Goal: Information Seeking & Learning: Find specific page/section

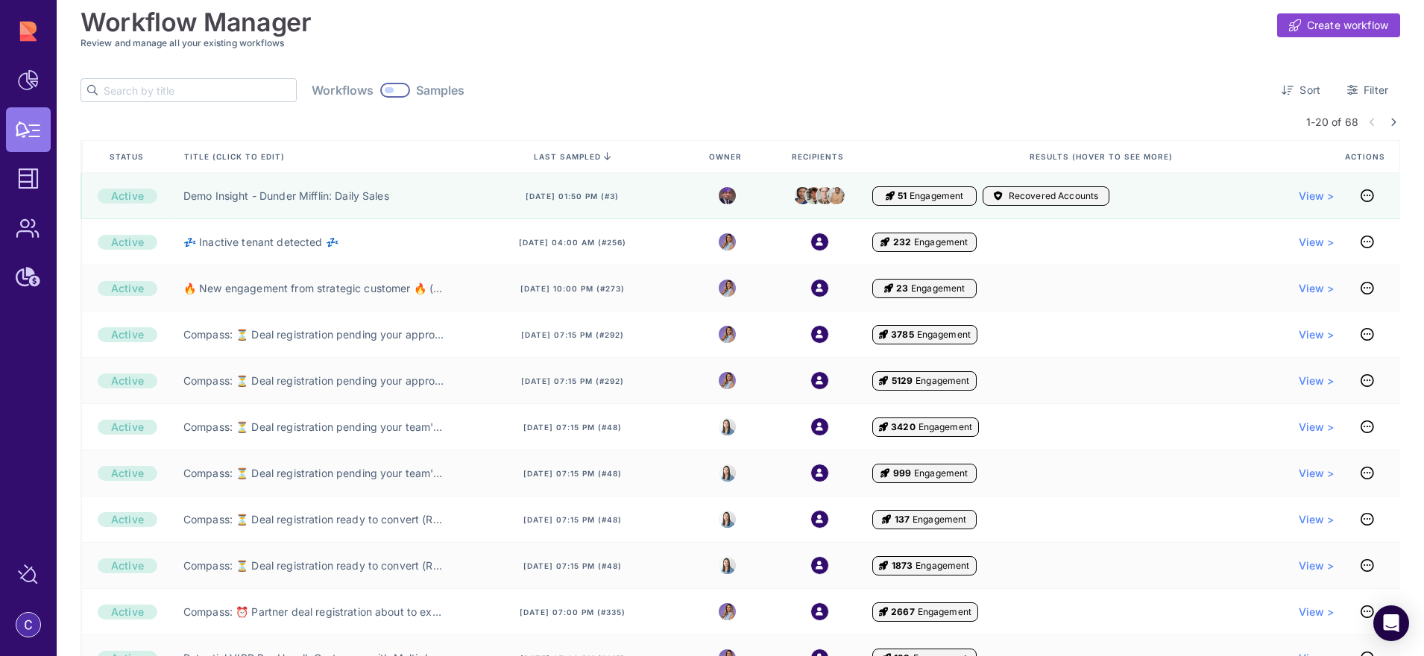
click at [204, 90] on input "text" at bounding box center [200, 90] width 192 height 22
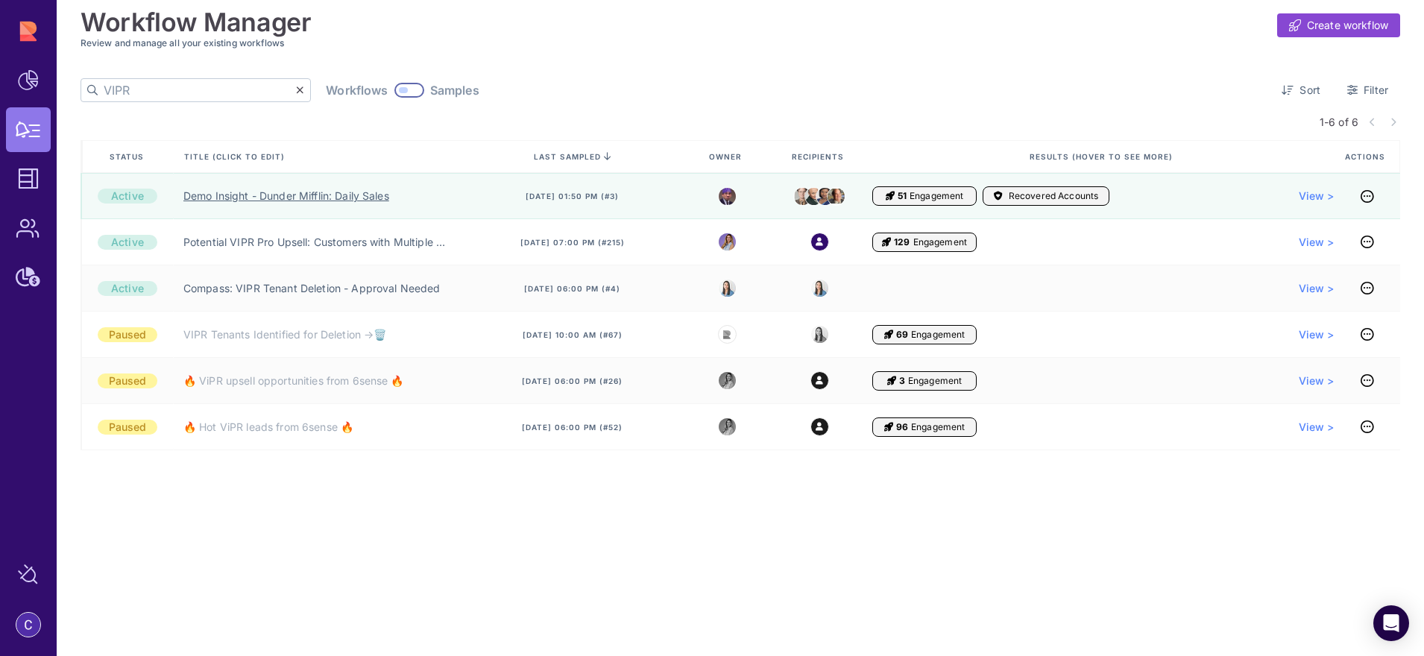
type input "VIPR"
click at [274, 202] on link "Demo Insight - Dunder Mifflin: Daily Sales" at bounding box center [286, 196] width 206 height 15
click at [339, 196] on link "Demo Insight - Dunder Mifflin: Daily Sales" at bounding box center [286, 196] width 206 height 15
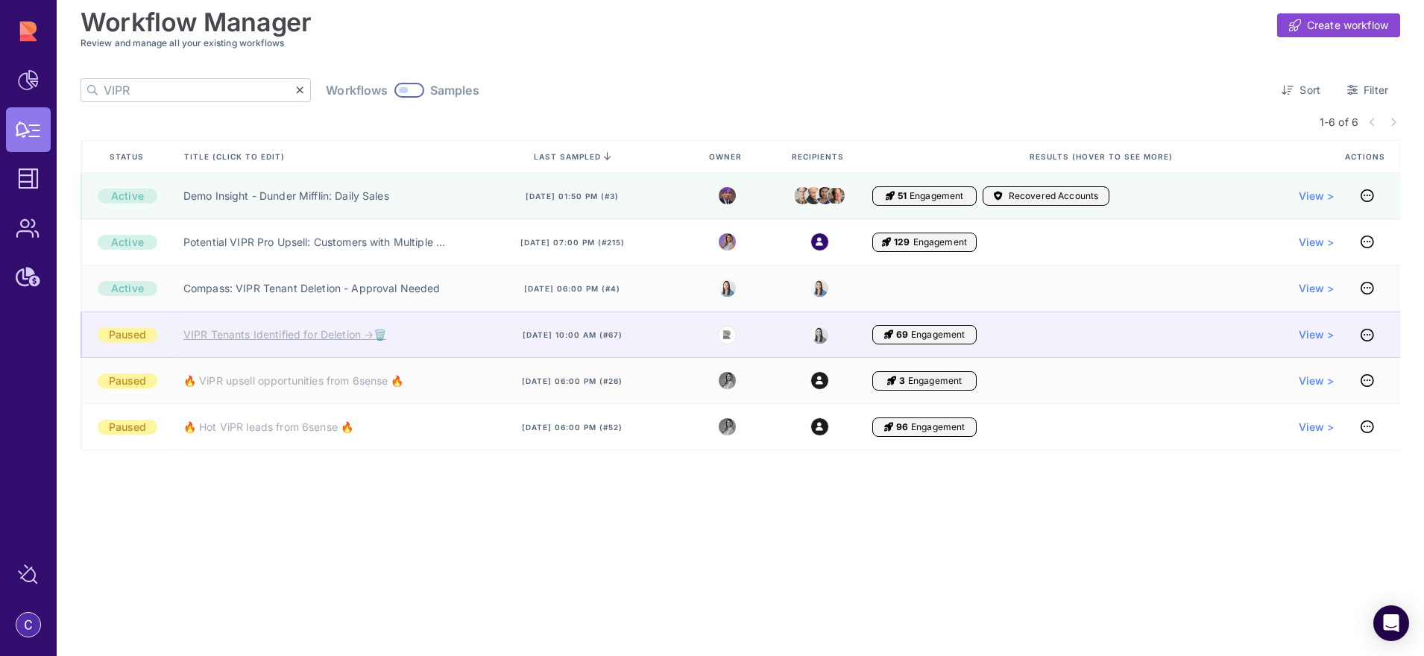
click at [267, 335] on link "VIPR Tenants Identified for Deletion →🗑️" at bounding box center [284, 334] width 203 height 15
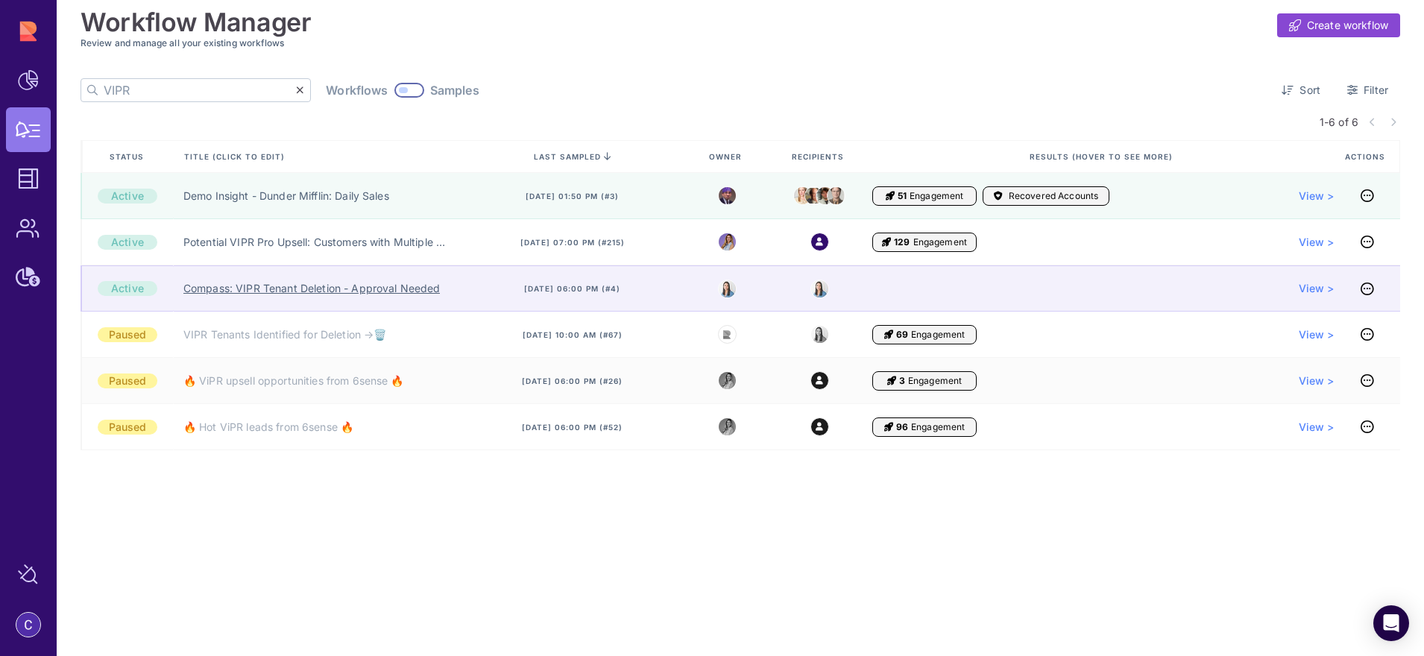
click at [251, 291] on link "Compass: VIPR Tenant Deletion - Approval Needed" at bounding box center [311, 288] width 257 height 15
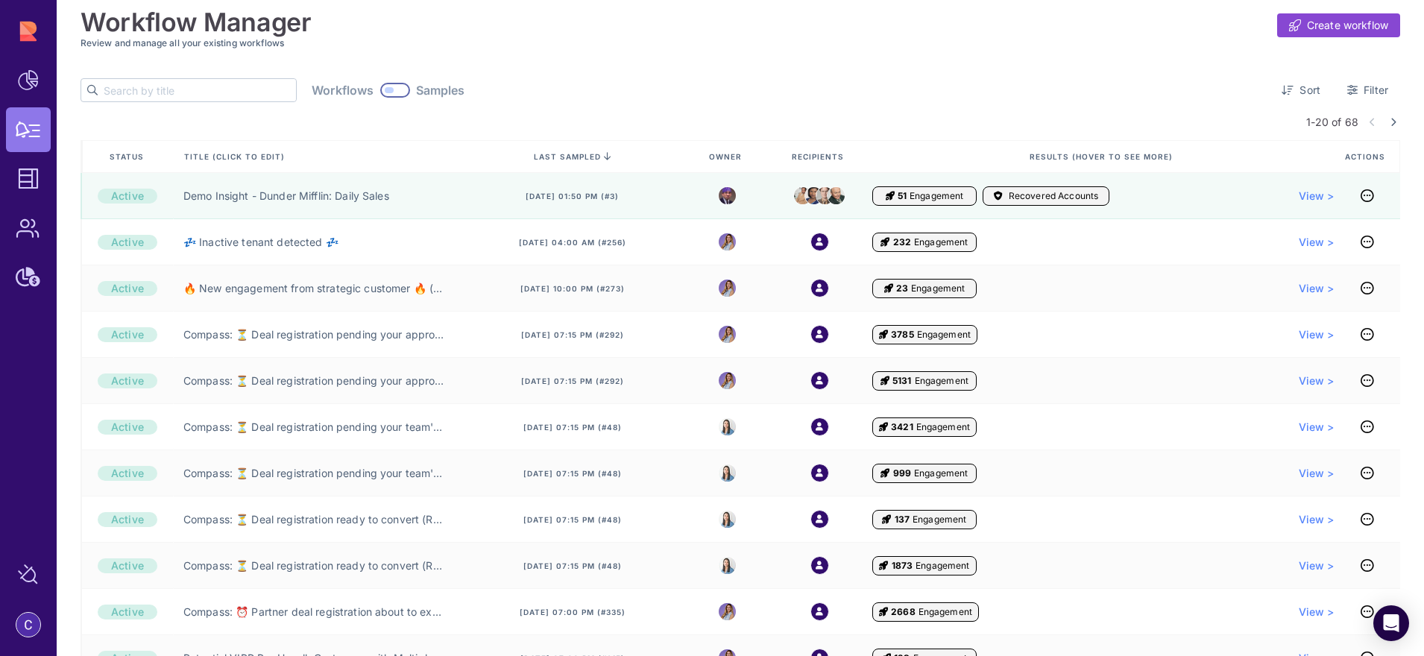
click at [183, 92] on input "text" at bounding box center [200, 90] width 192 height 22
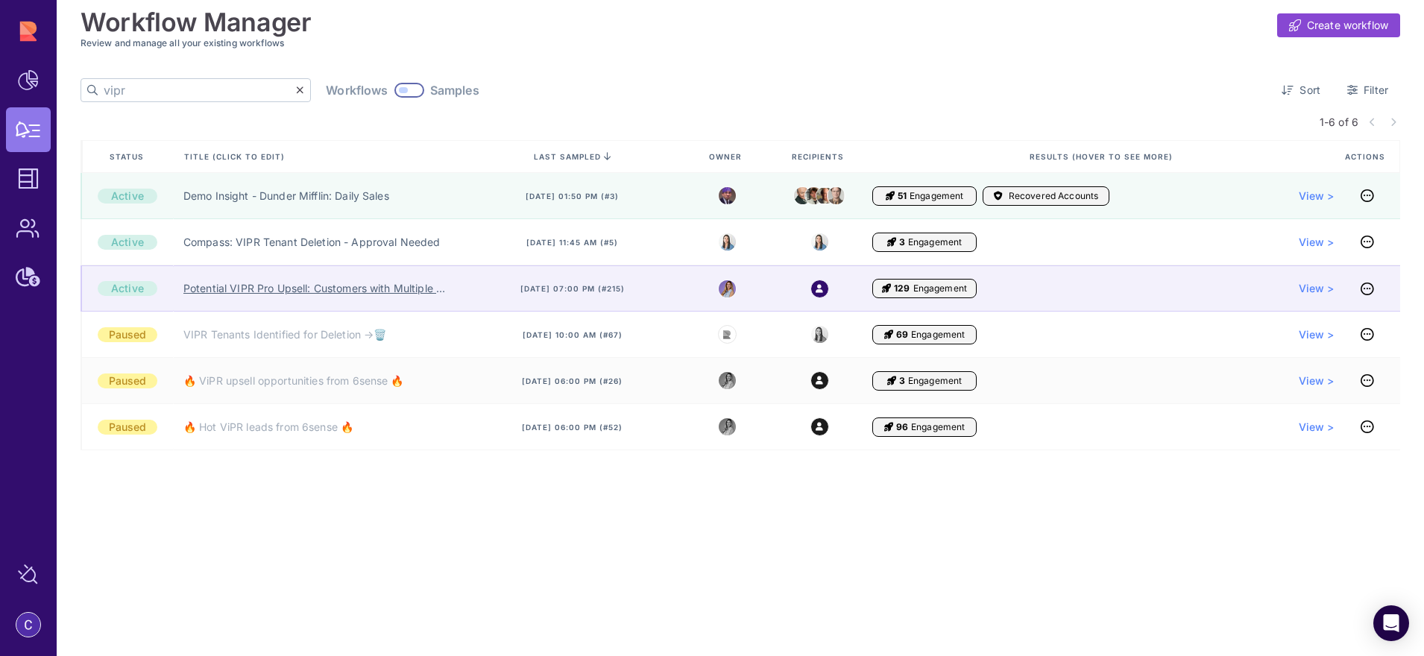
type input "vipr"
click at [423, 292] on link "Potential VIPR Pro Upsell: Customers with Multiple Vulnerability Scanners" at bounding box center [314, 288] width 262 height 15
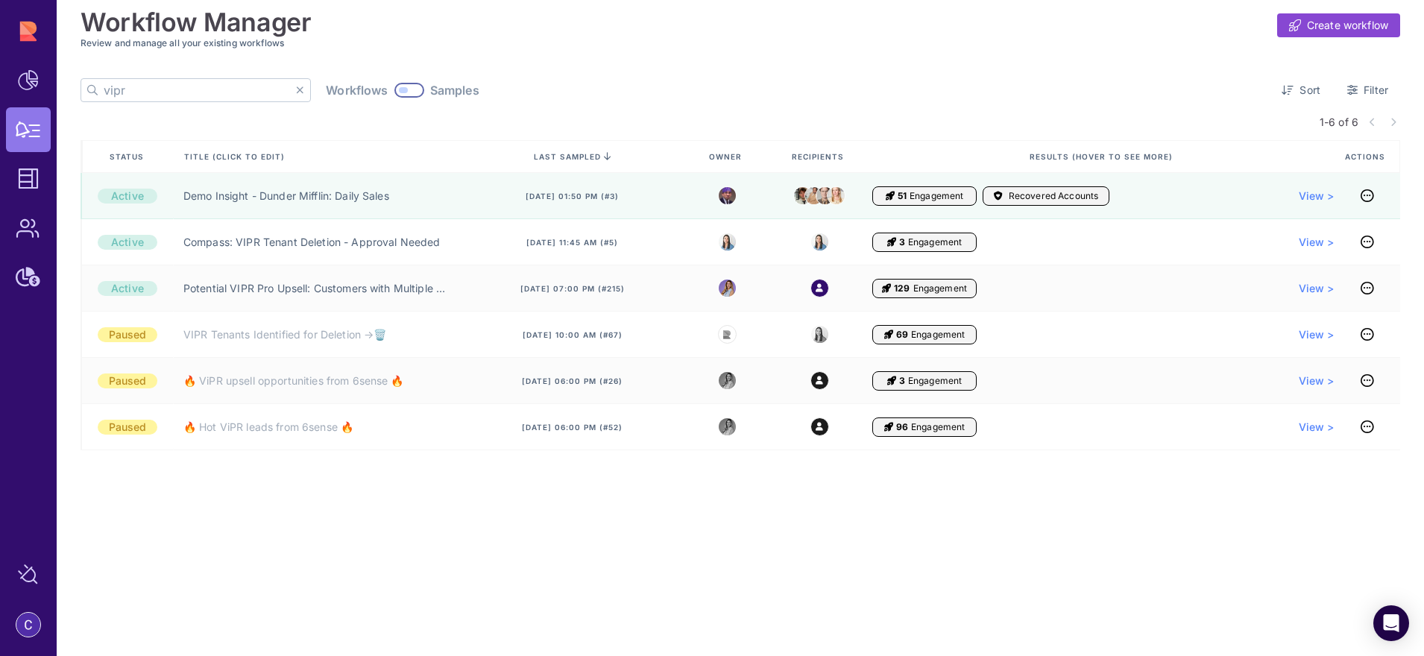
click at [296, 89] on icon at bounding box center [300, 90] width 8 height 10
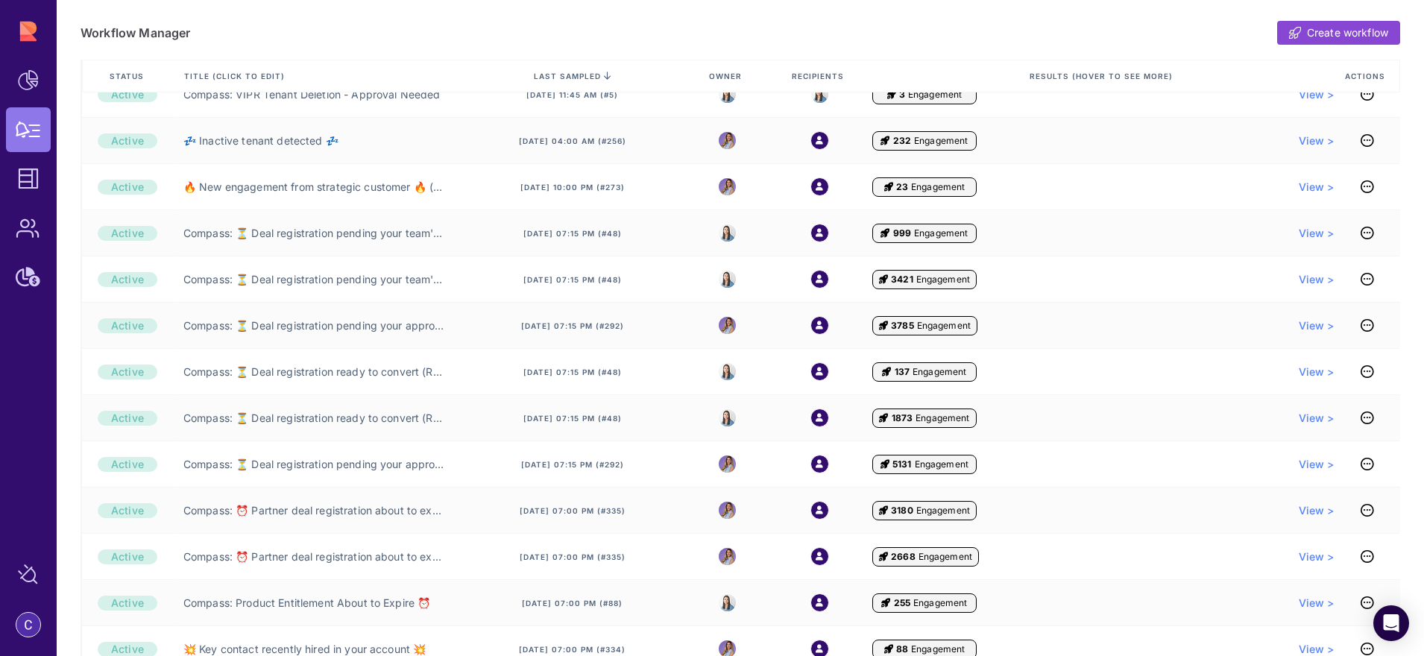
scroll to position [176, 0]
